Goal: Transaction & Acquisition: Purchase product/service

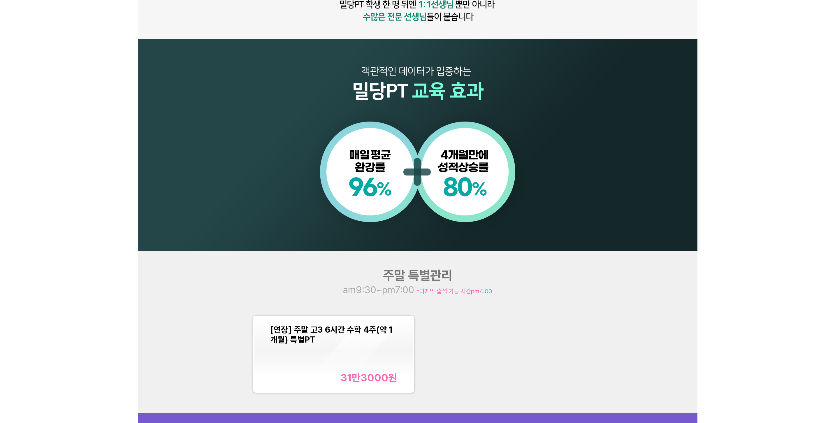
scroll to position [642, 0]
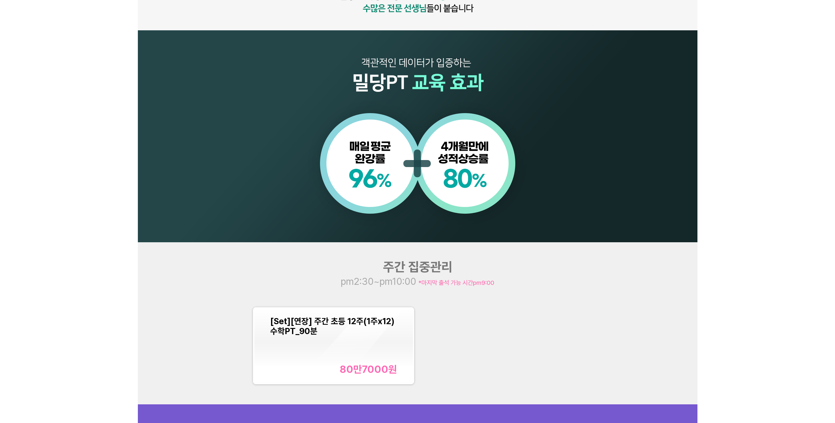
scroll to position [583, 0]
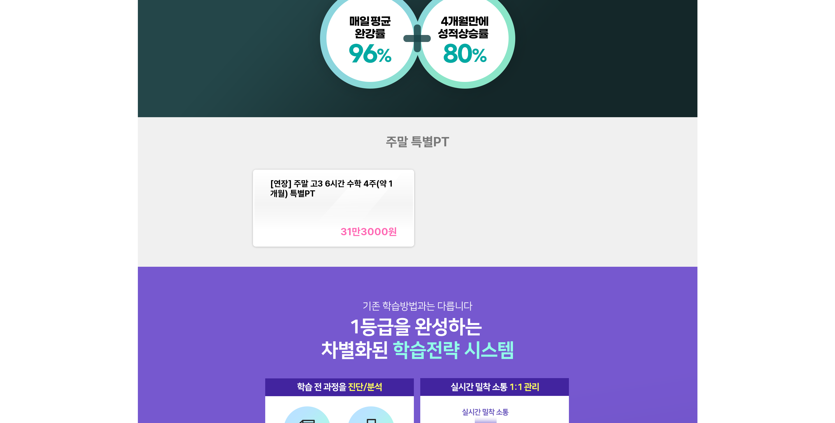
scroll to position [642, 0]
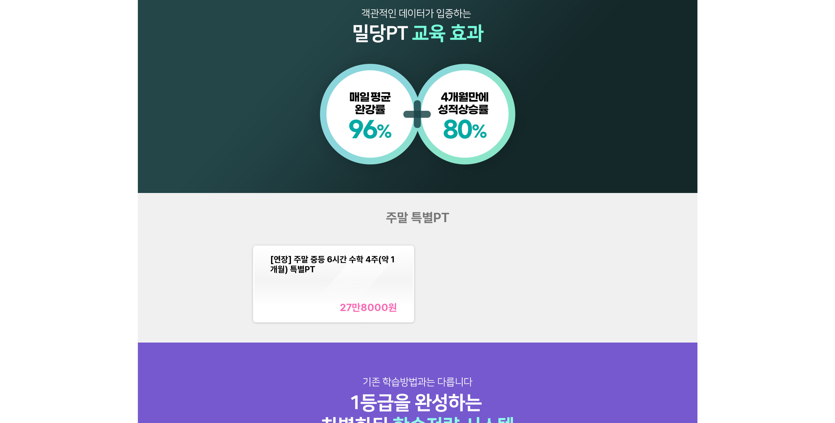
scroll to position [554, 0]
